Goal: Task Accomplishment & Management: Use online tool/utility

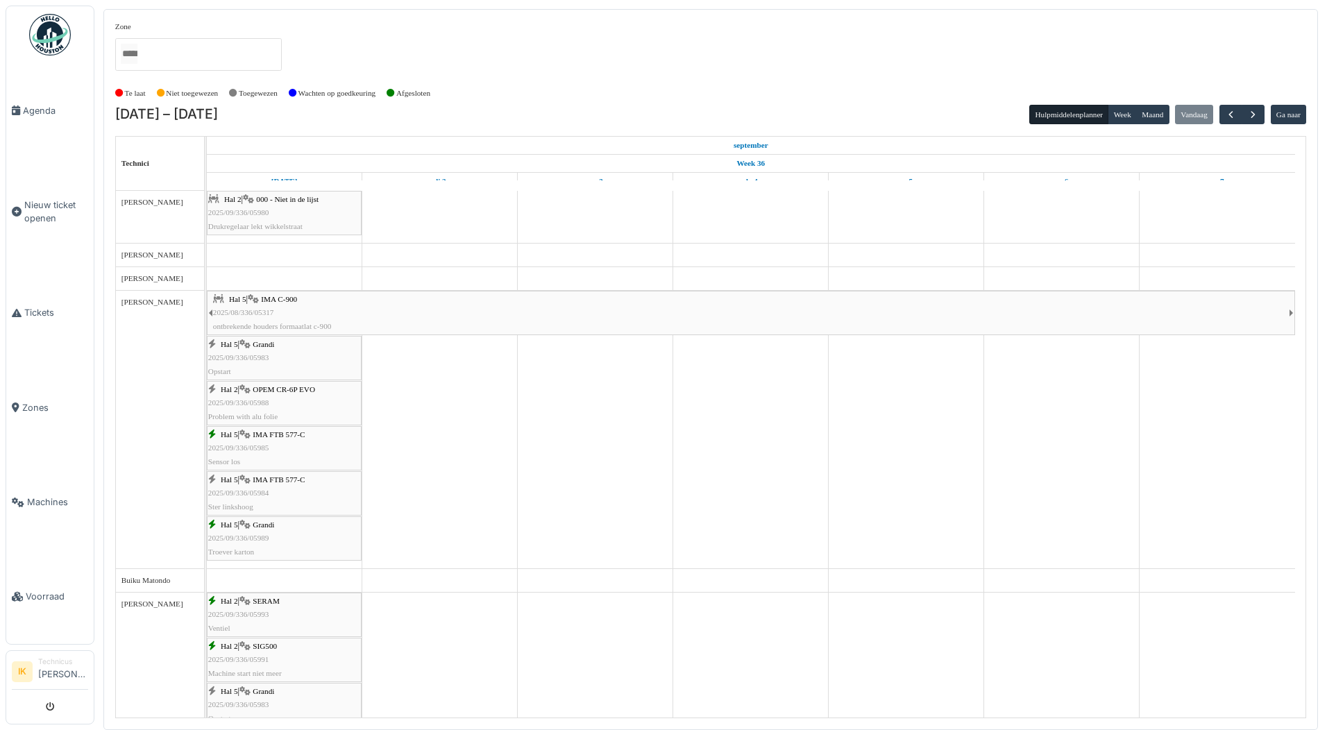
scroll to position [416, 0]
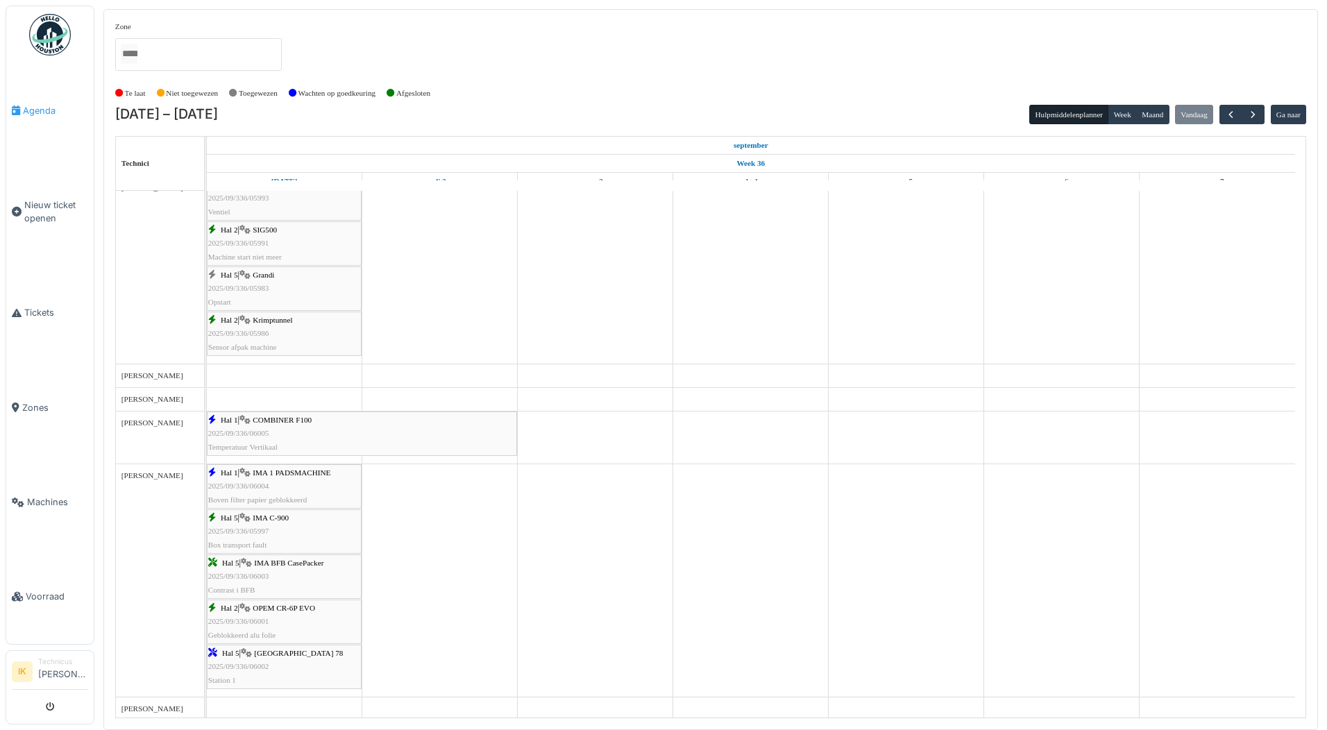
click at [36, 110] on span "Agenda" at bounding box center [55, 110] width 65 height 13
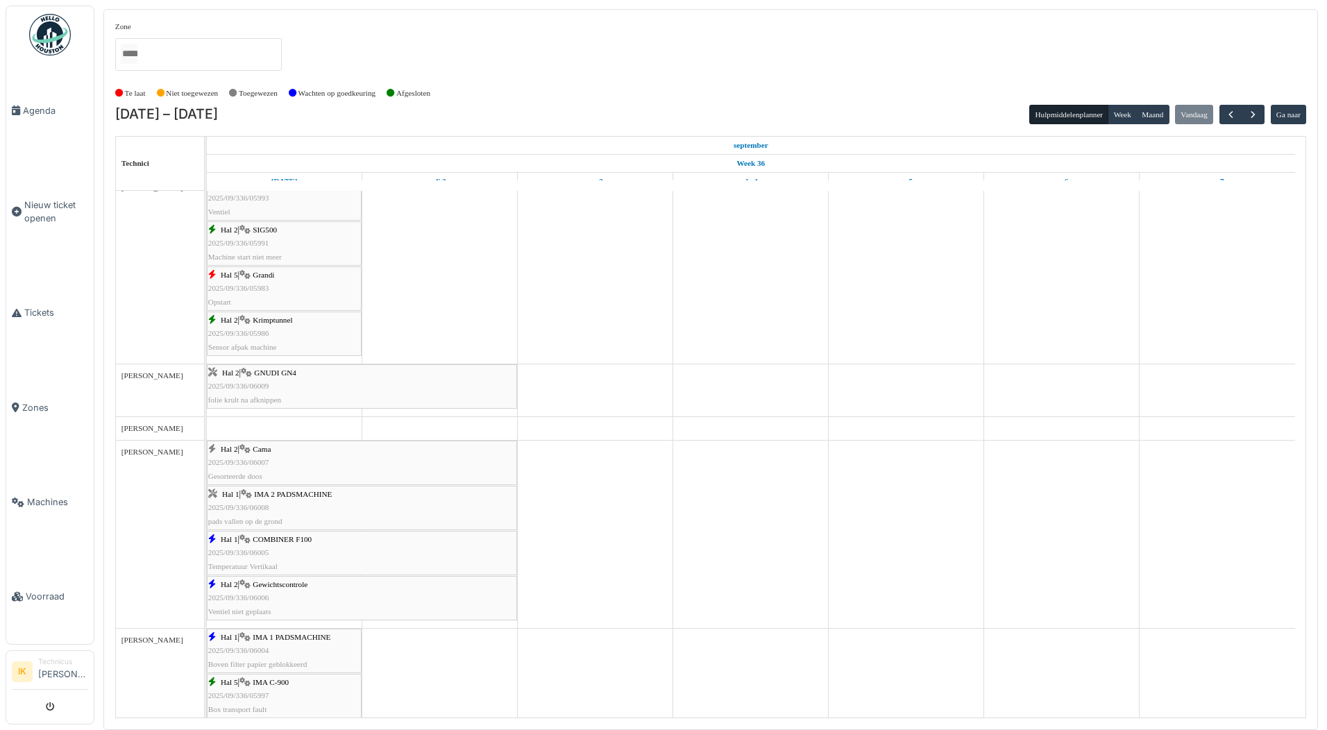
scroll to position [486, 0]
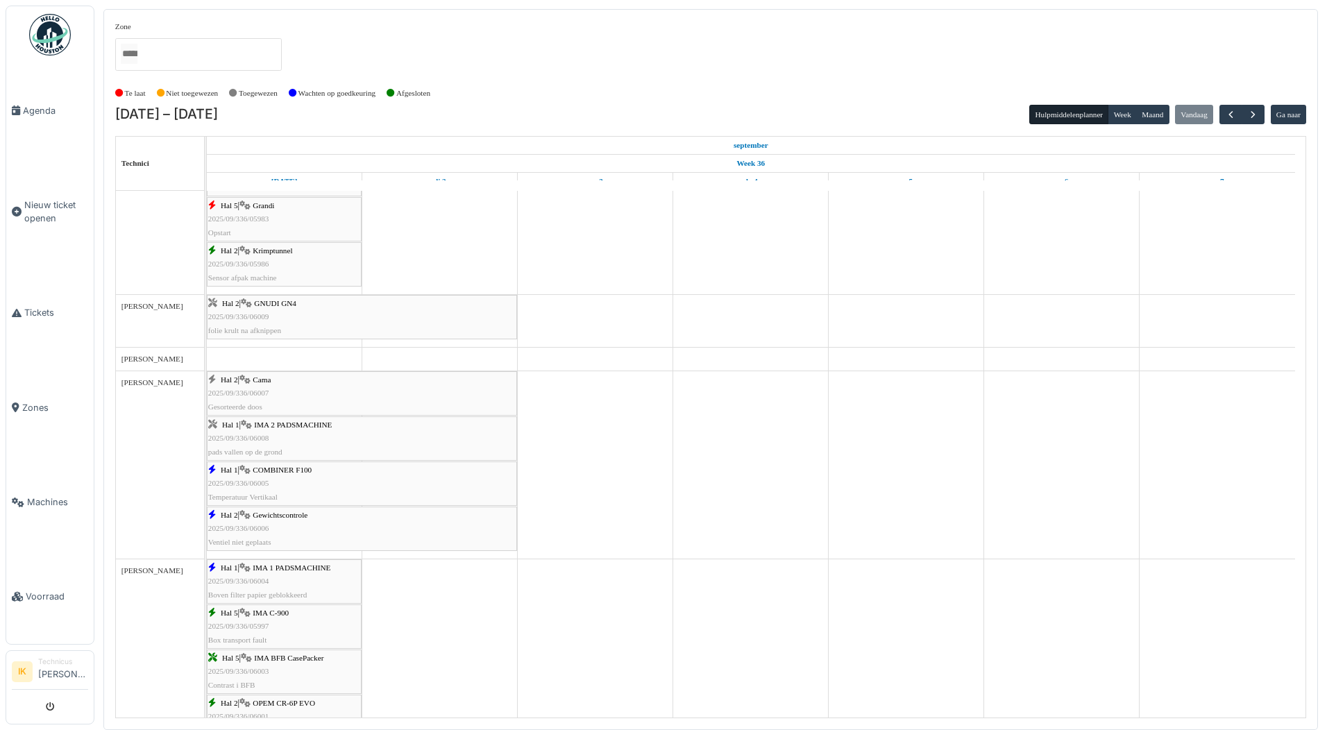
click at [282, 391] on div "Hal 2 | Cama 2025/09/336/06007 Gesorteerde doos" at bounding box center [361, 393] width 307 height 40
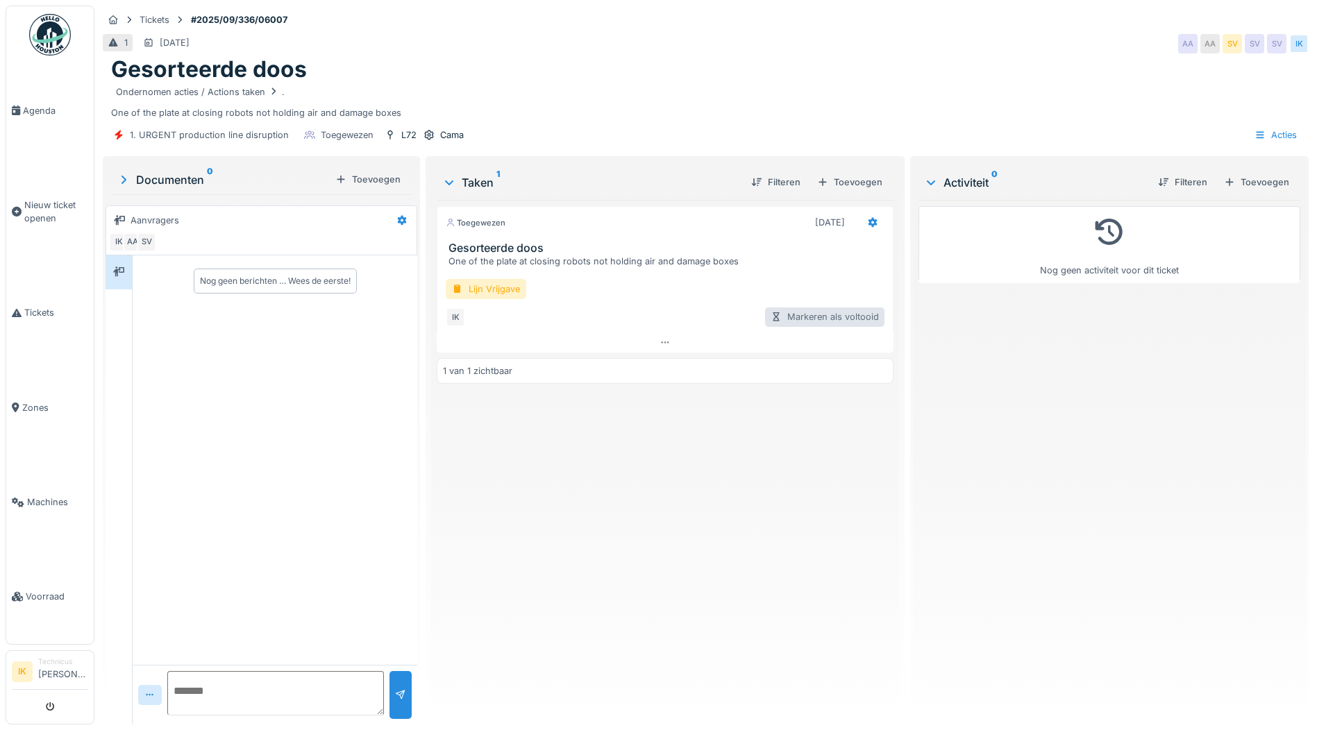
click at [822, 316] on div "Markeren als voltooid" at bounding box center [824, 316] width 119 height 19
click at [457, 287] on div at bounding box center [457, 288] width 11 height 13
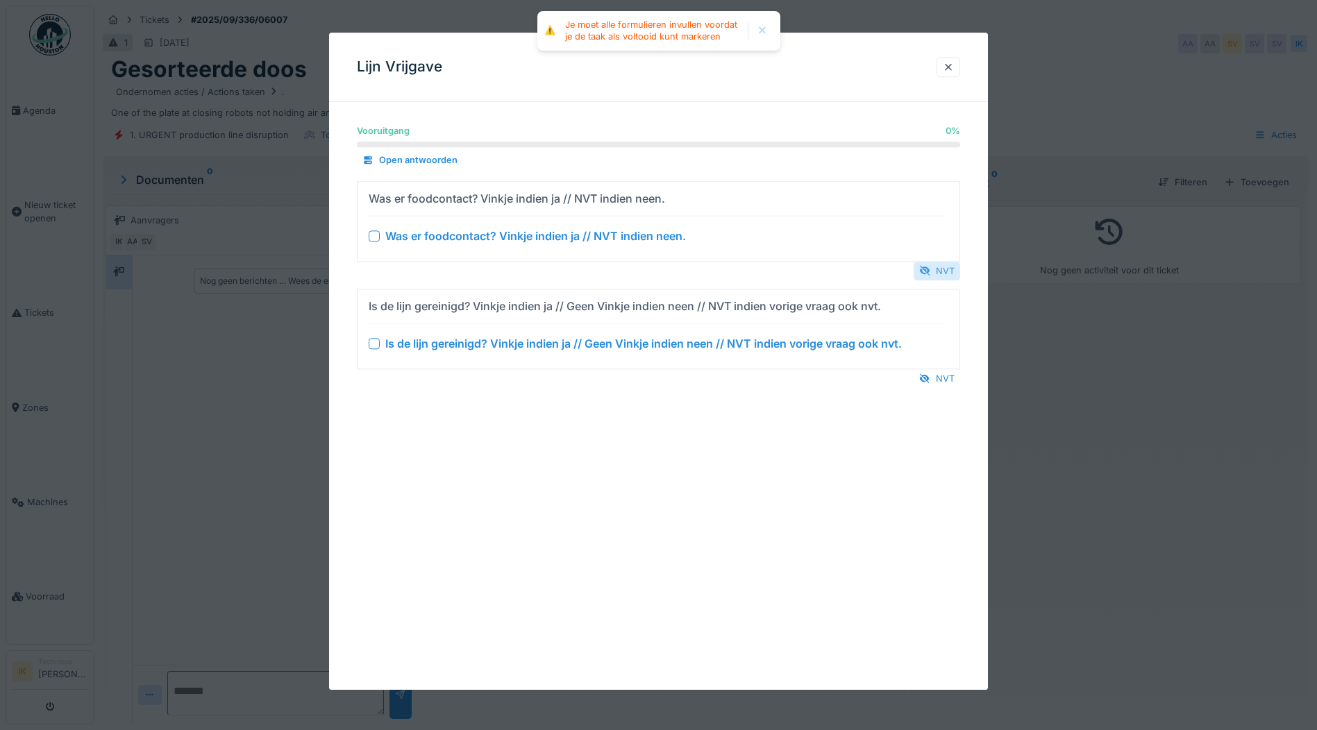
click at [929, 271] on div at bounding box center [924, 270] width 11 height 13
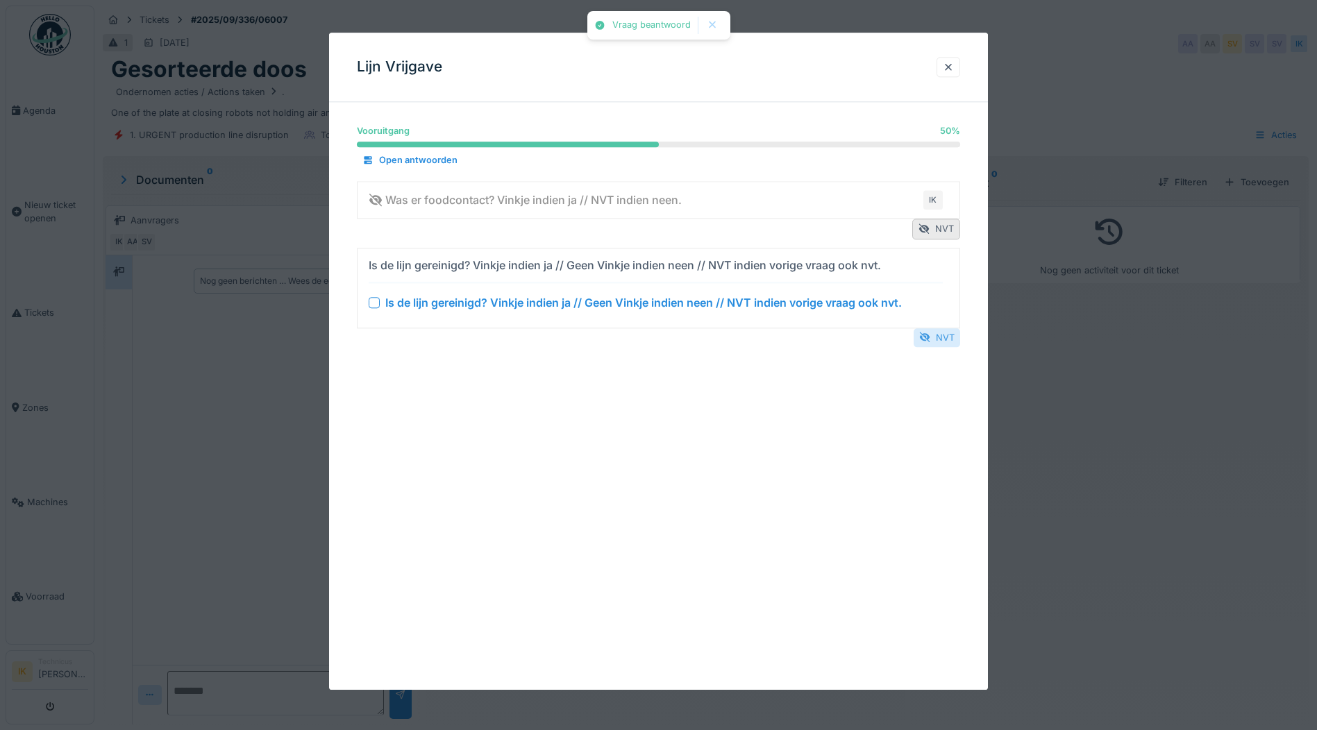
click at [939, 334] on div "NVT" at bounding box center [936, 337] width 47 height 19
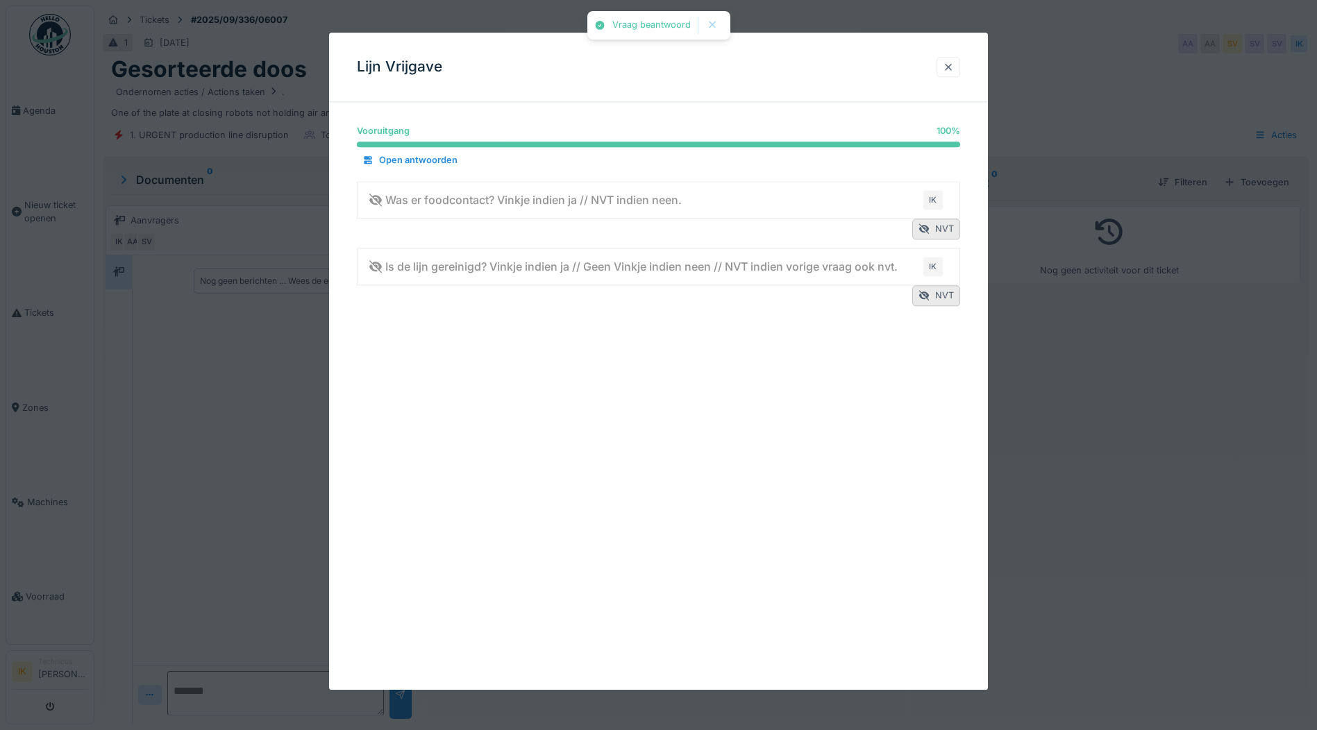
click at [954, 67] on div at bounding box center [947, 66] width 11 height 13
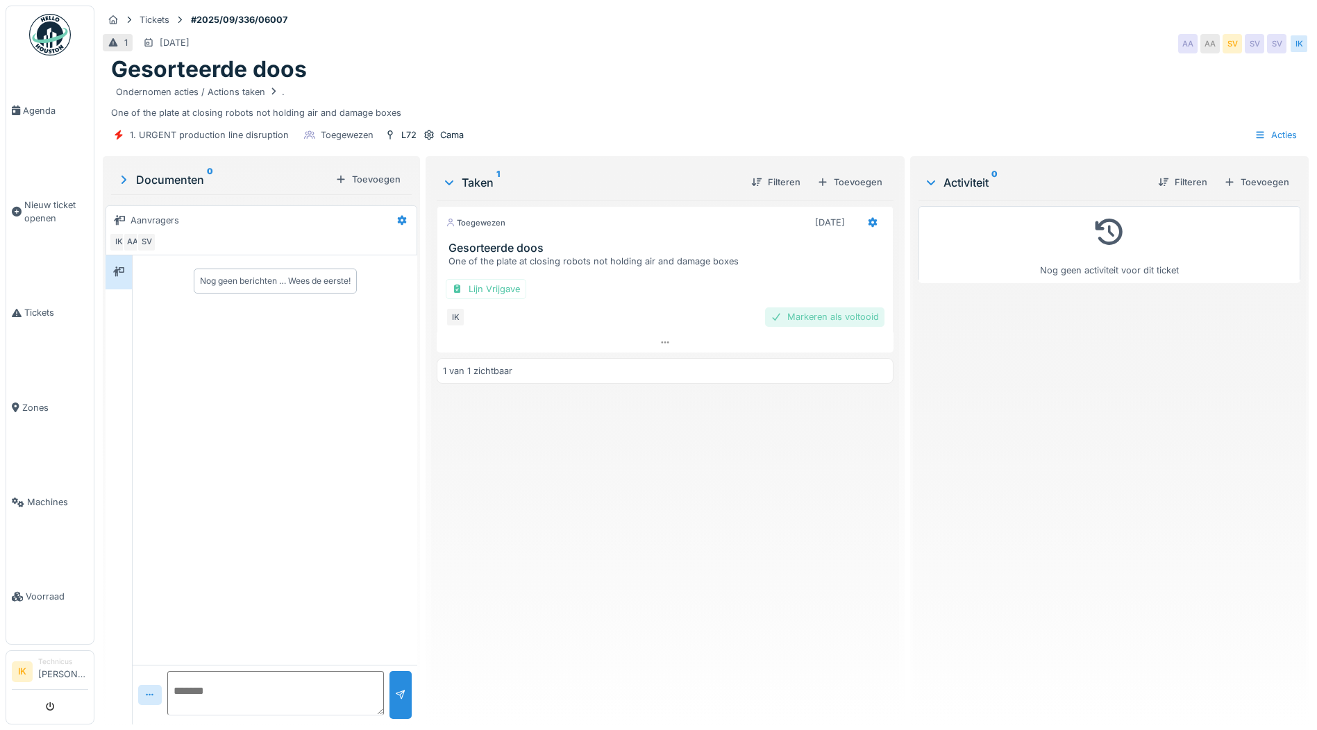
click at [814, 314] on div "Markeren als voltooid" at bounding box center [824, 316] width 119 height 19
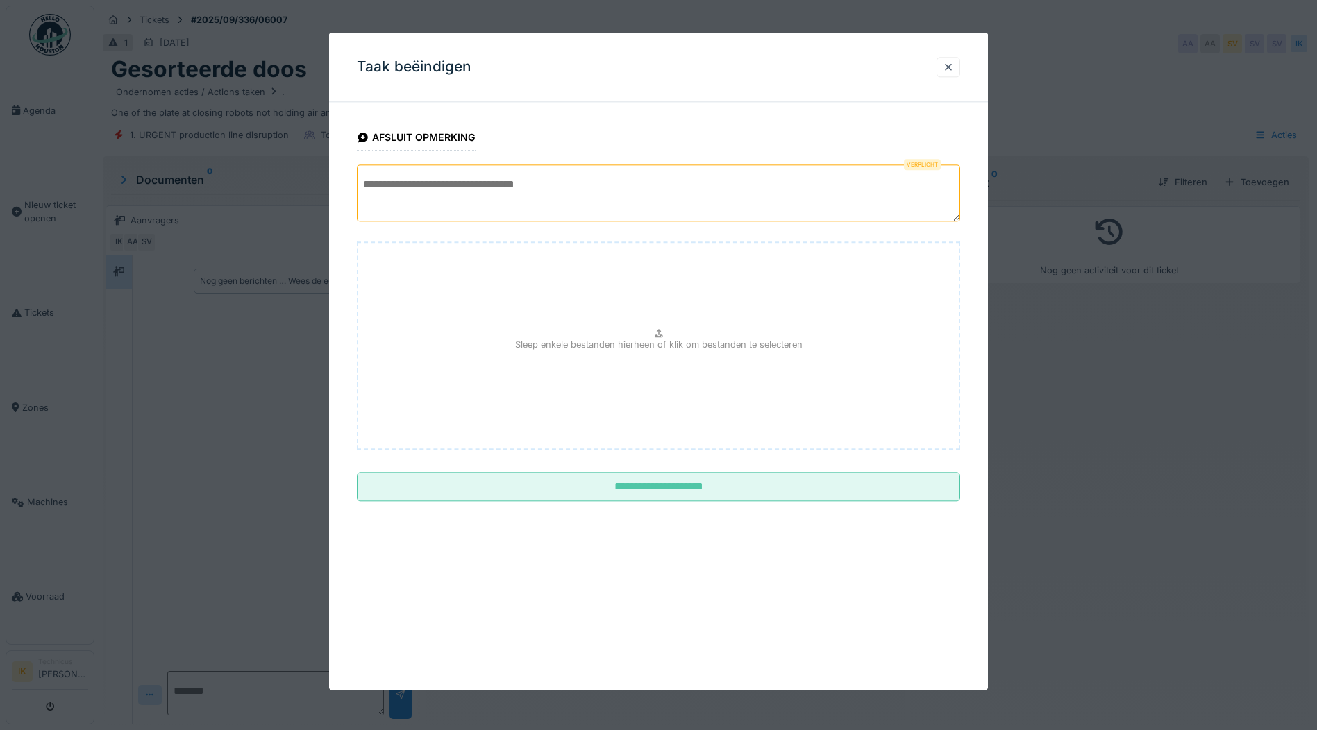
click at [441, 183] on textarea at bounding box center [658, 192] width 603 height 57
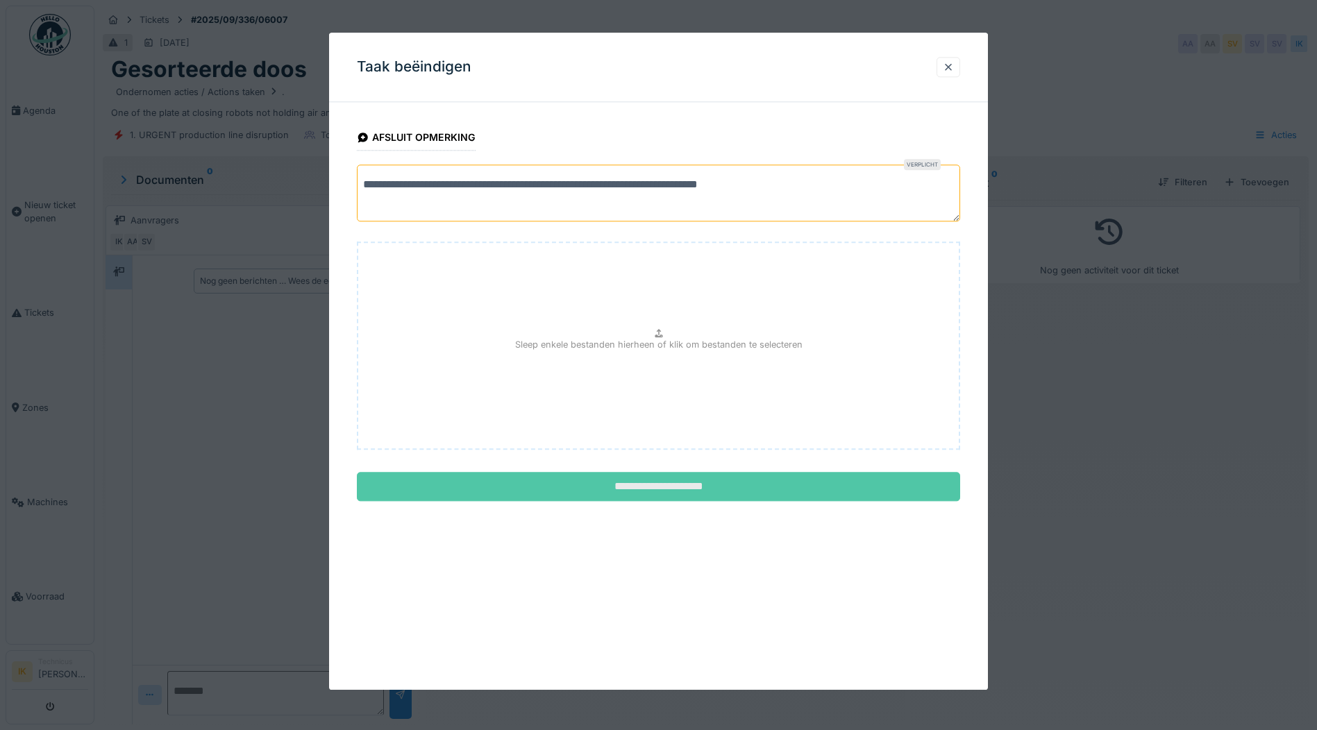
type textarea "**********"
click at [666, 485] on input "**********" at bounding box center [658, 487] width 603 height 29
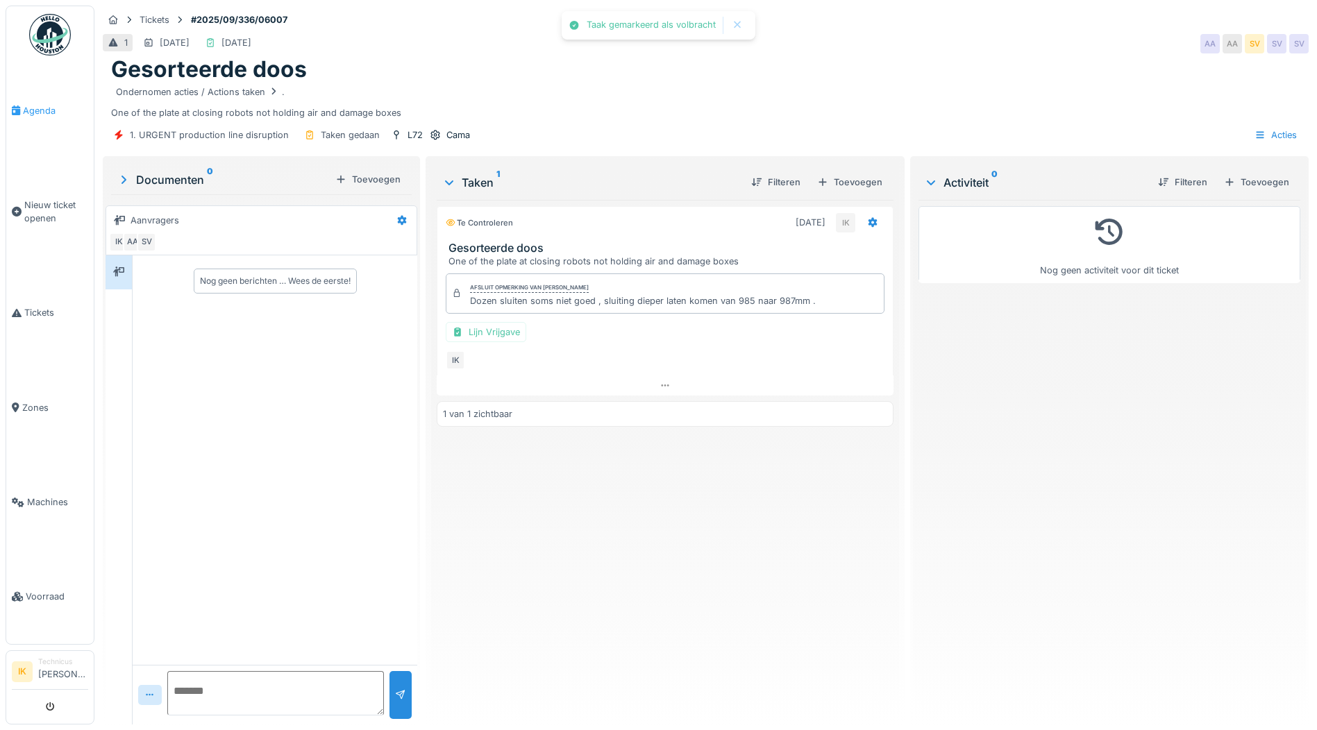
click at [45, 109] on span "Agenda" at bounding box center [55, 110] width 65 height 13
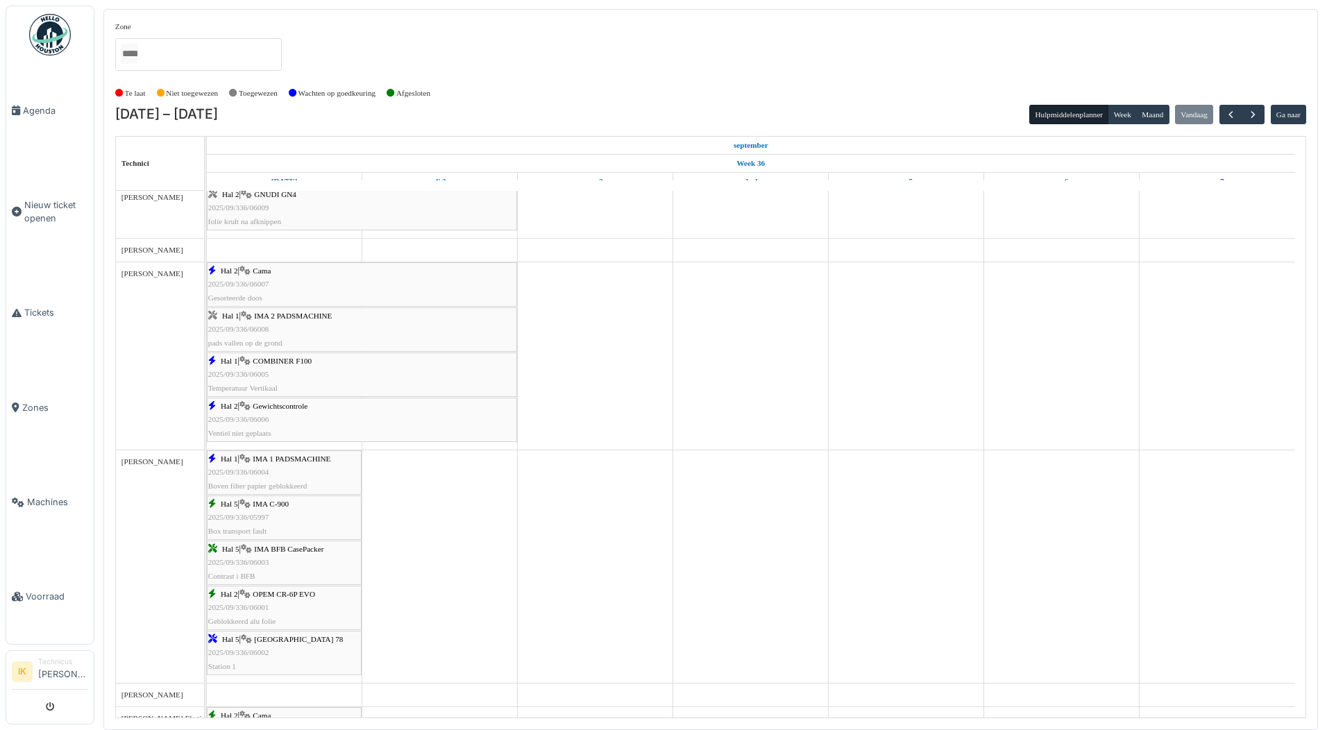
scroll to position [625, 0]
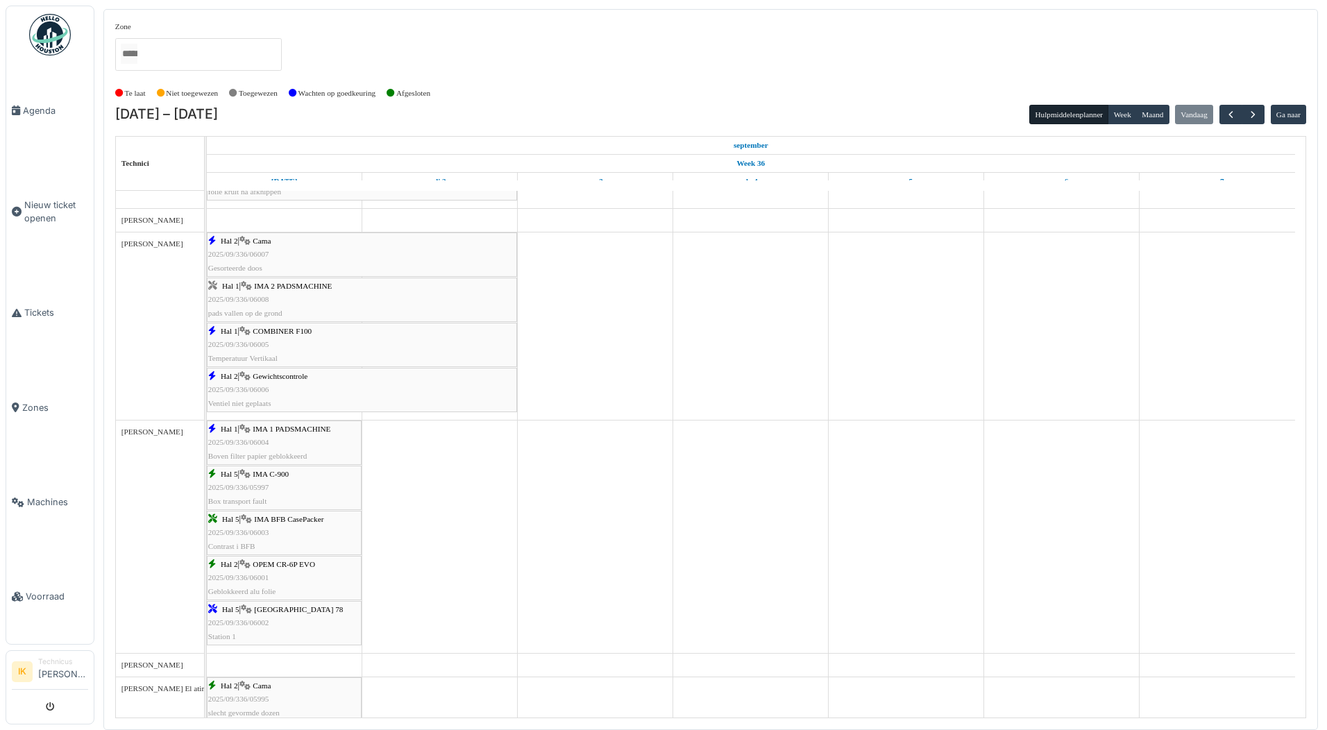
click at [279, 288] on span "IMA 2 PADSMACHINE" at bounding box center [293, 286] width 78 height 8
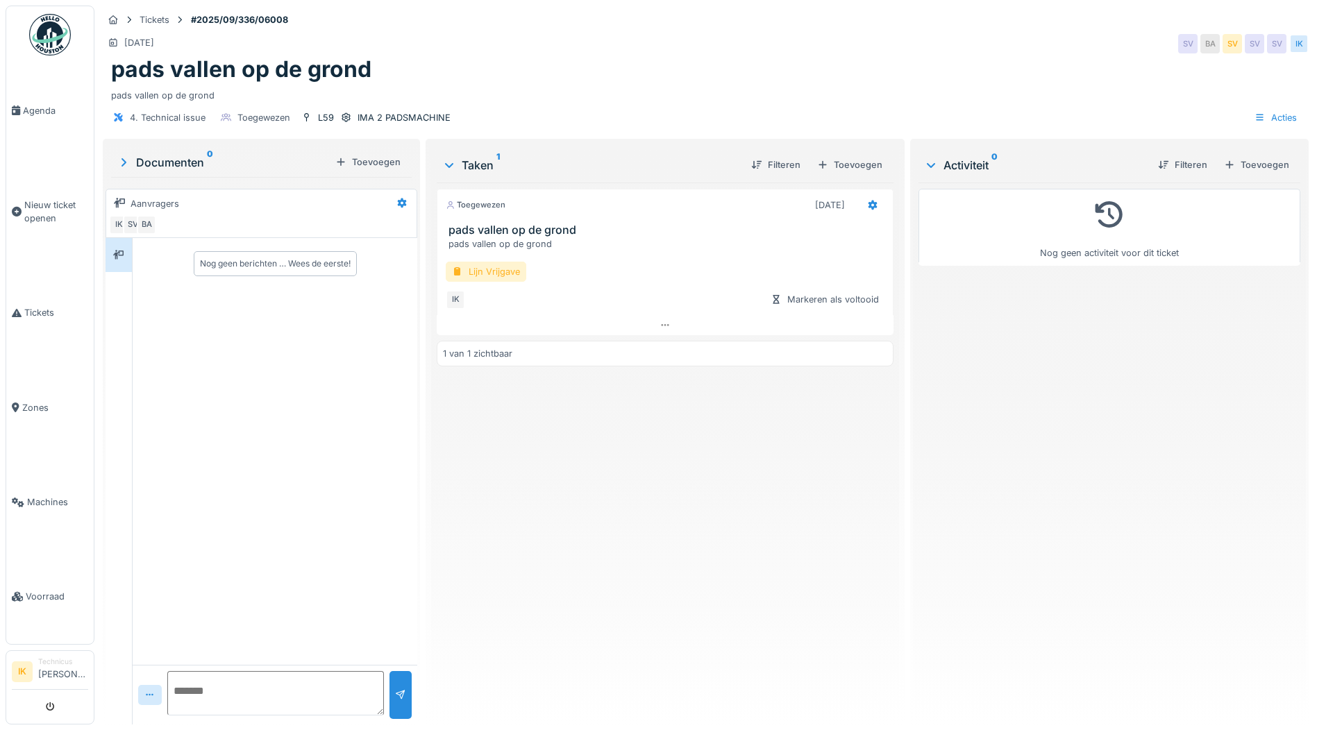
click at [459, 269] on div at bounding box center [457, 271] width 11 height 13
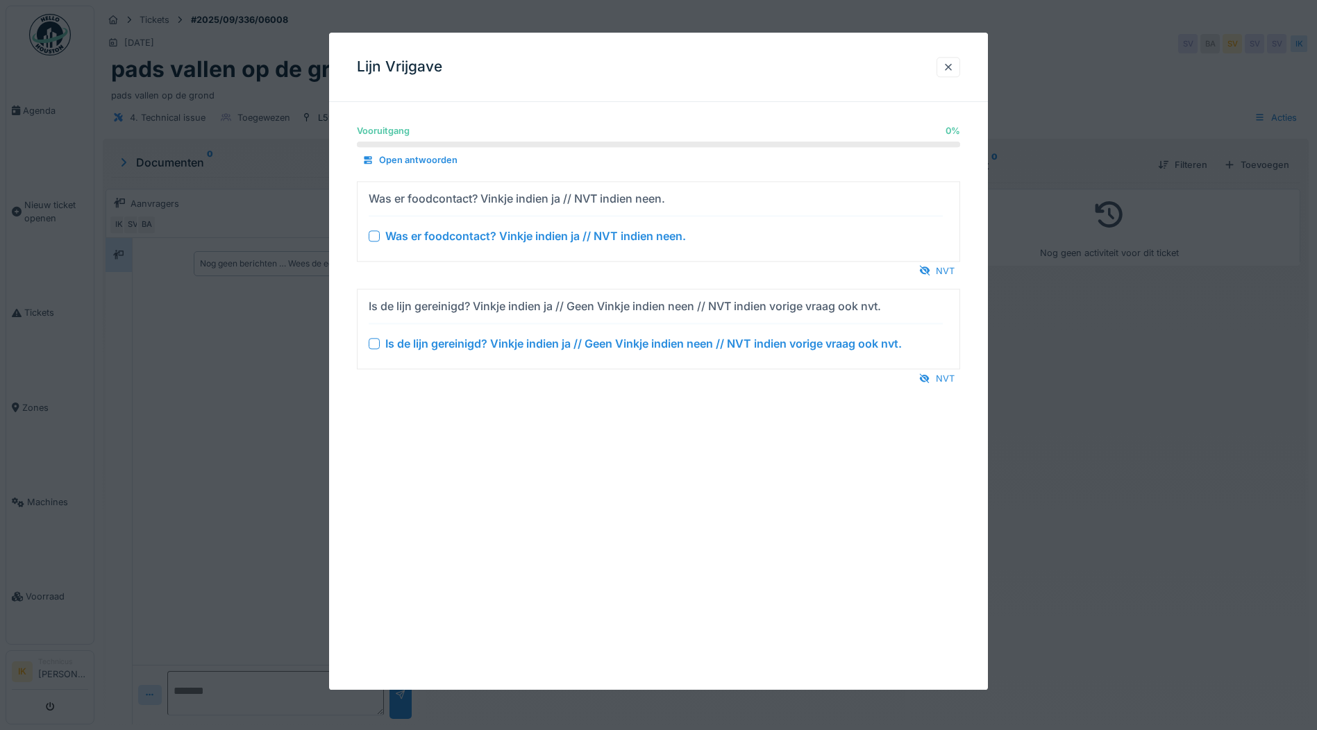
click at [369, 235] on div at bounding box center [374, 235] width 11 height 11
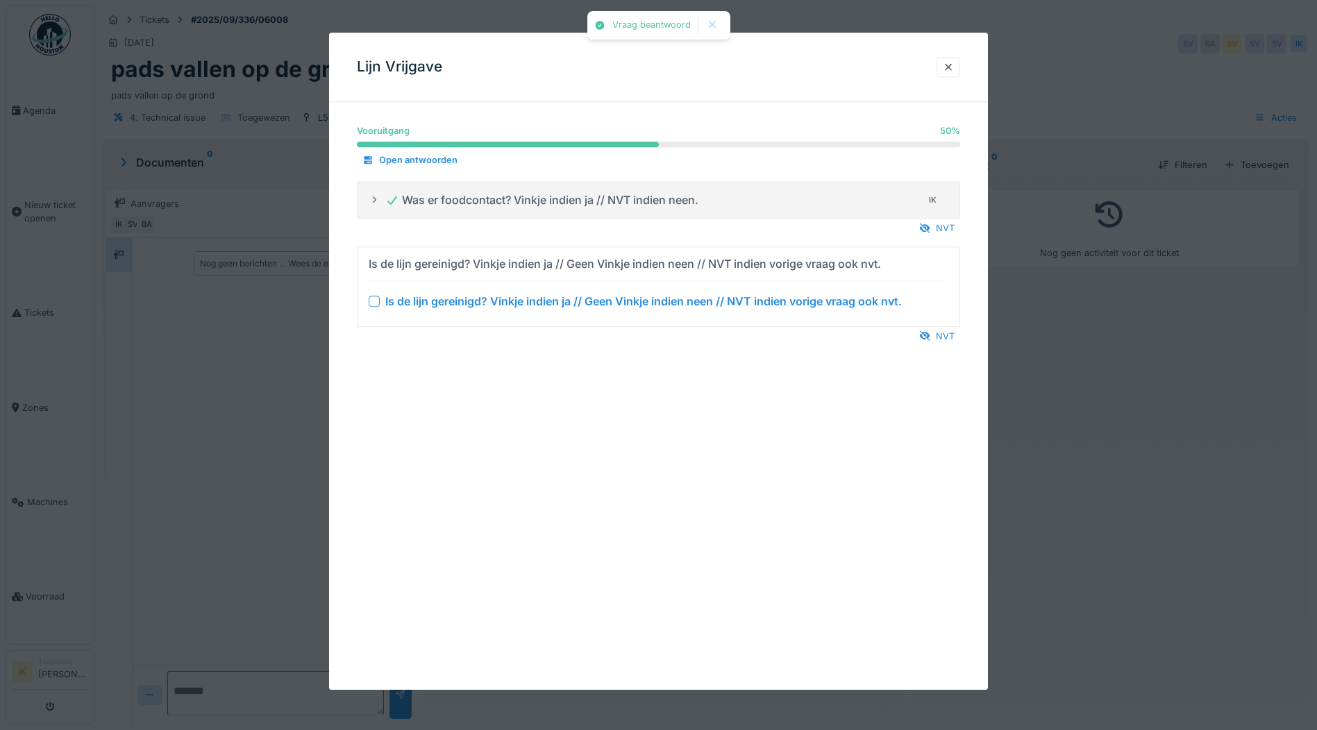
click at [375, 300] on div at bounding box center [374, 301] width 11 height 11
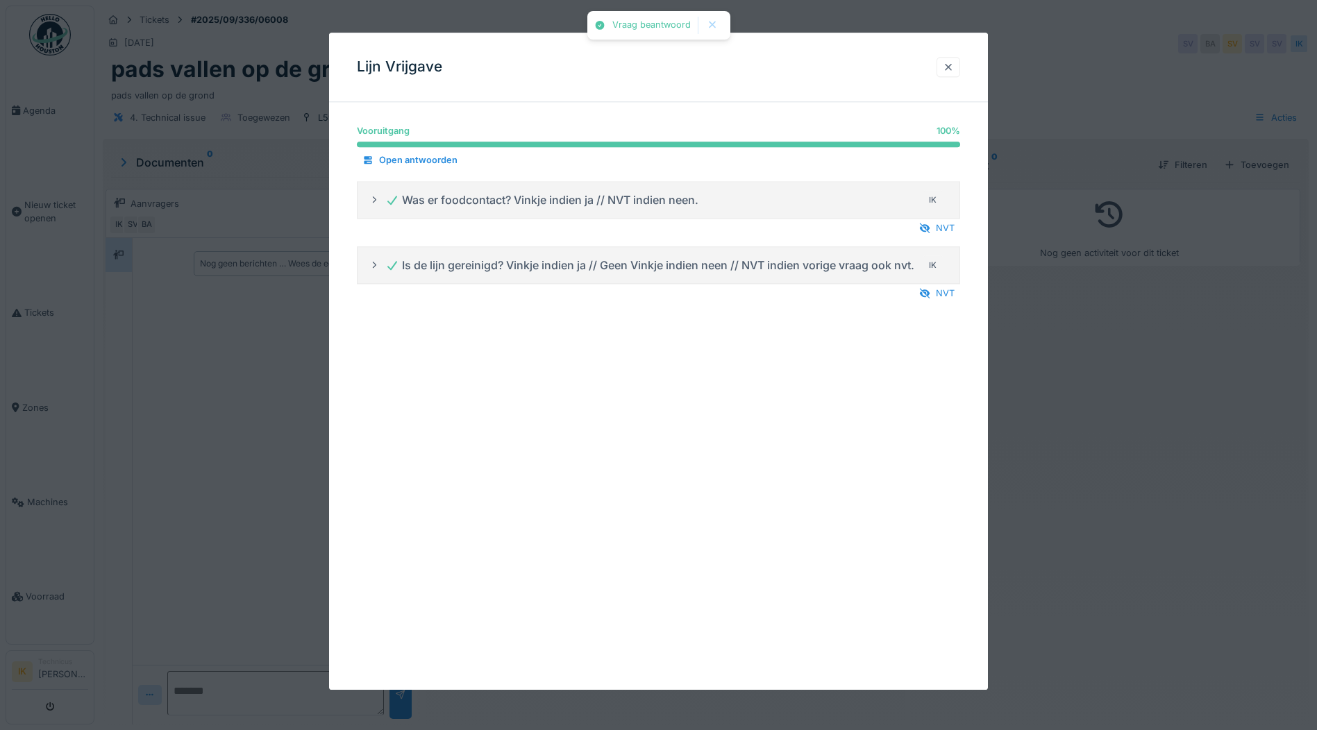
click at [950, 66] on div at bounding box center [947, 66] width 11 height 13
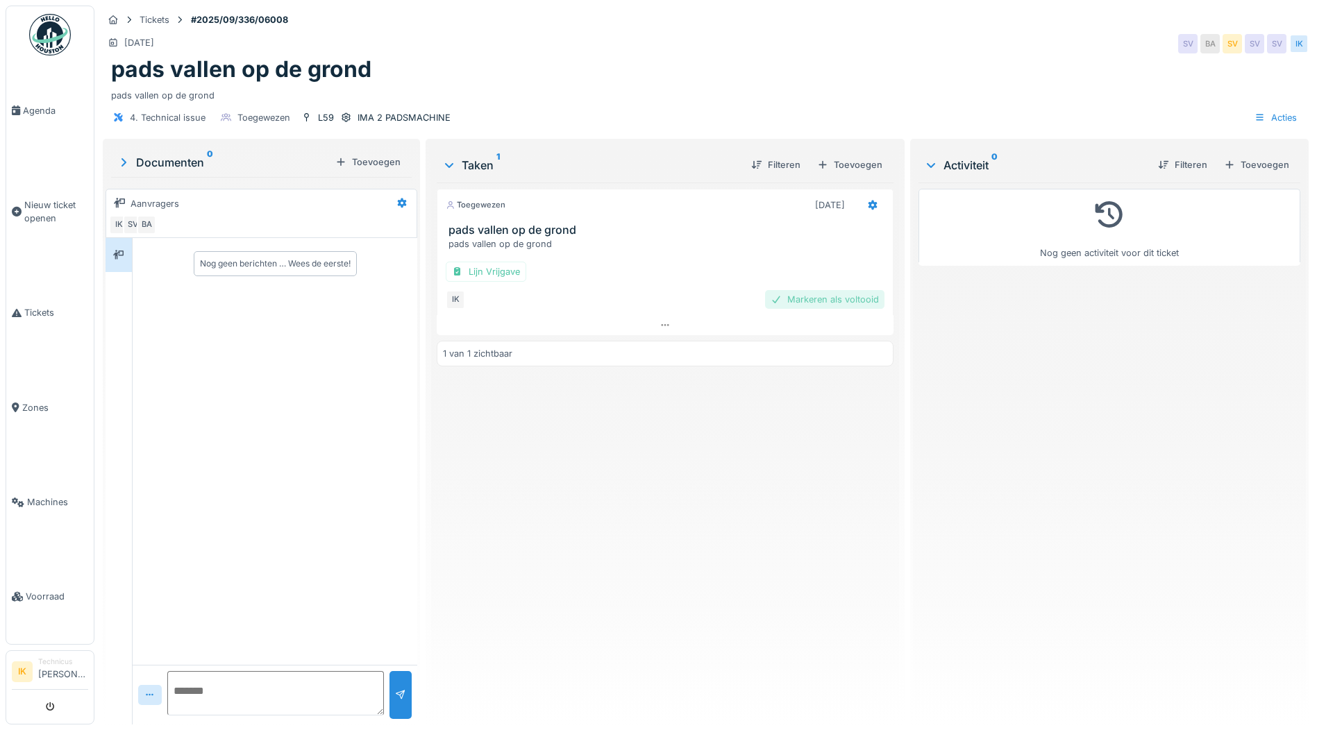
click at [806, 296] on div "Markeren als voltooid" at bounding box center [824, 299] width 119 height 19
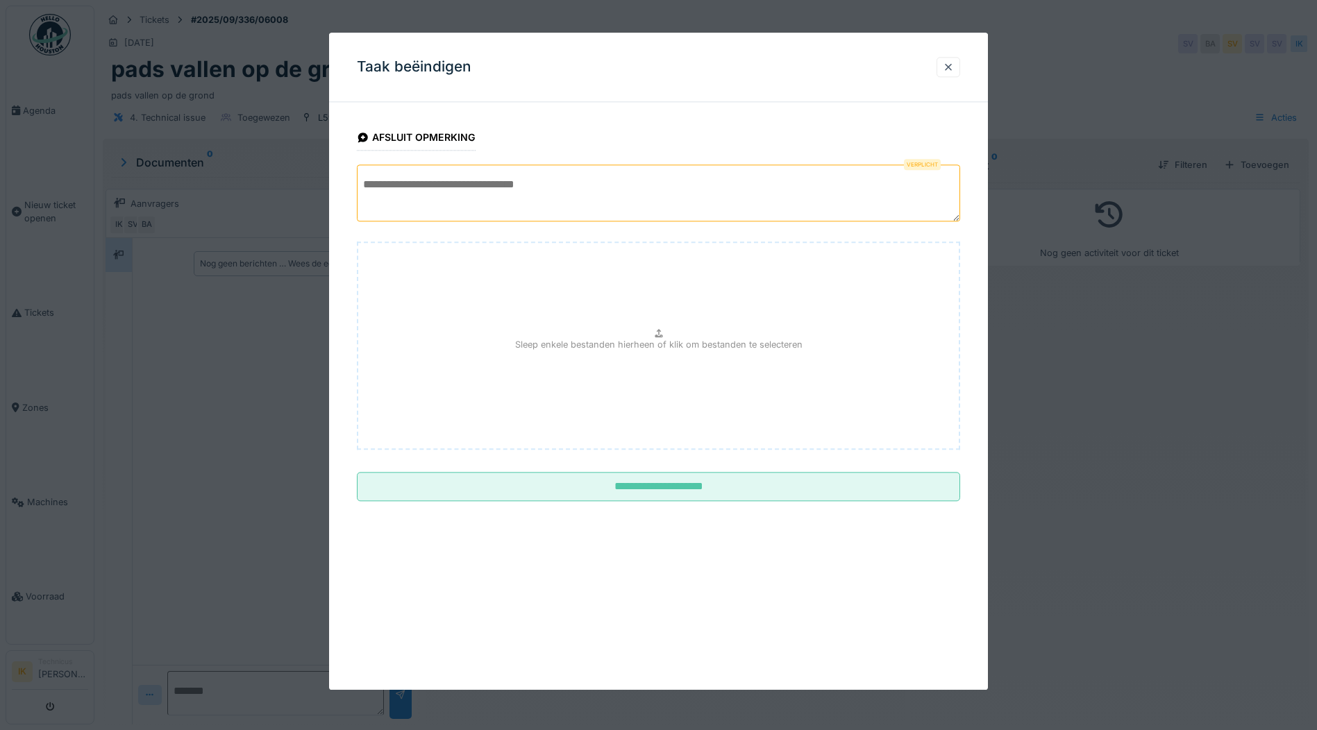
click at [409, 181] on textarea at bounding box center [658, 192] width 603 height 57
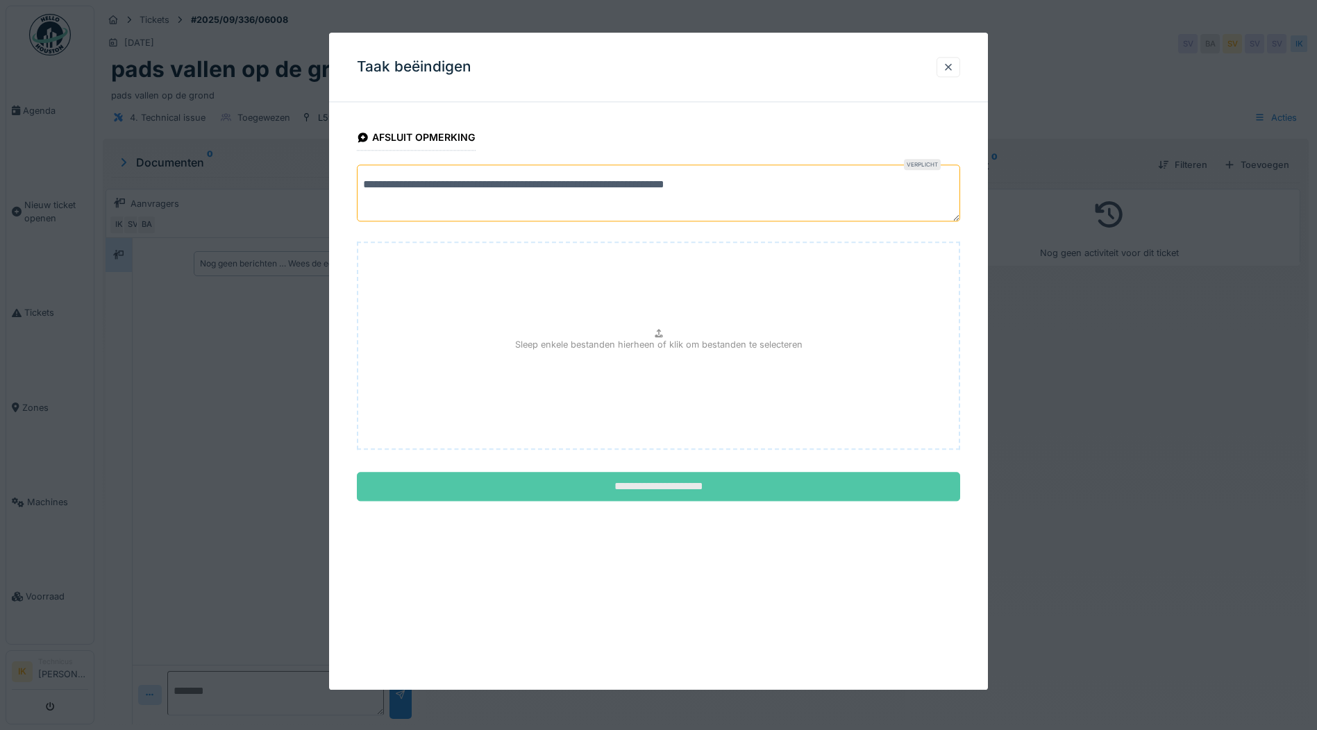
type textarea "**********"
click at [701, 487] on input "**********" at bounding box center [658, 487] width 603 height 29
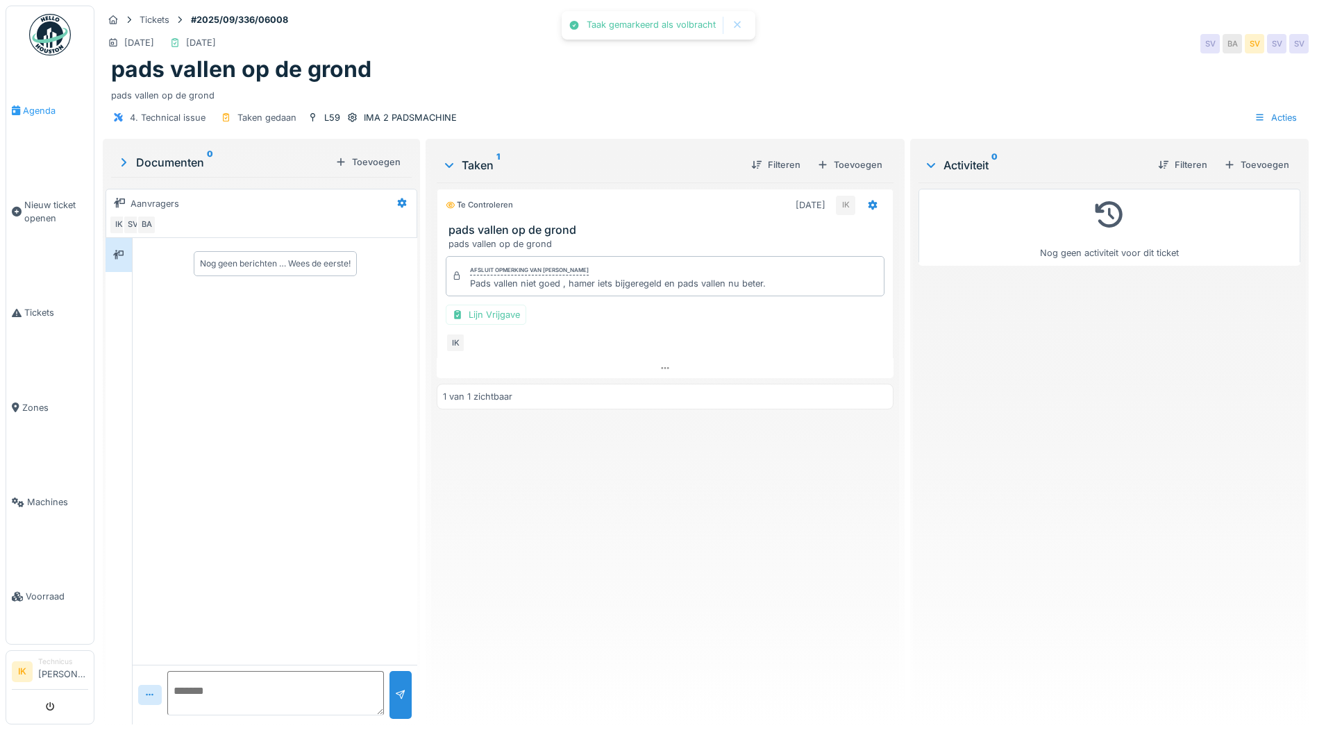
click at [37, 108] on span "Agenda" at bounding box center [55, 110] width 65 height 13
